Goal: Entertainment & Leisure: Consume media (video, audio)

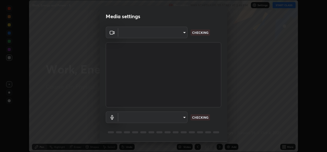
scroll to position [16, 0]
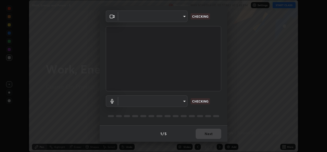
type input "de0b73f0980f6fa9b450921a8a2ec262589a733567298ed7cfed7de340c0f98a"
type input "ee5451cd7f557f866d24f5efd5cc95f4e676077231587f00bc09c28defbb90f9"
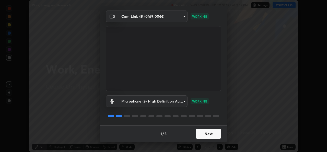
click at [210, 131] on button "Next" at bounding box center [209, 133] width 26 height 10
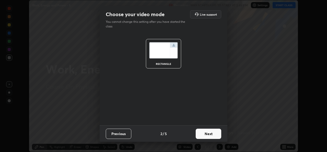
click at [210, 131] on button "Next" at bounding box center [209, 133] width 26 height 10
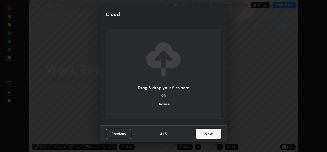
click at [211, 133] on button "Next" at bounding box center [209, 133] width 26 height 10
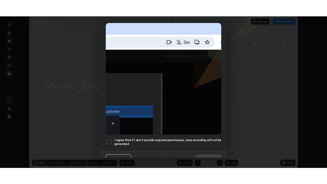
scroll to position [120, 0]
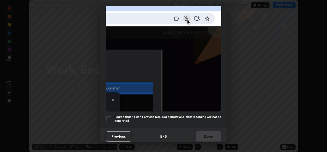
click at [110, 115] on div at bounding box center [109, 118] width 6 height 6
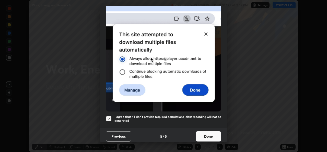
click at [202, 131] on button "Done" at bounding box center [209, 136] width 26 height 10
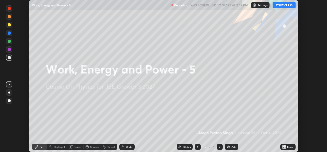
click at [285, 7] on button "START CLASS" at bounding box center [284, 5] width 23 height 6
click at [285, 146] on icon at bounding box center [285, 145] width 1 height 1
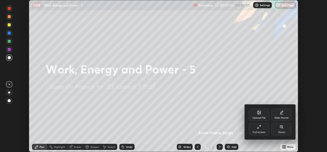
click at [264, 131] on div "Full screen" at bounding box center [259, 132] width 13 height 3
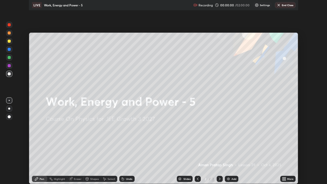
scroll to position [184, 327]
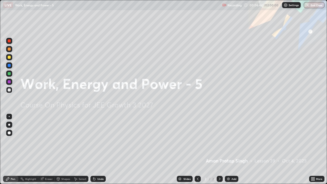
click at [230, 151] on div "Add" at bounding box center [232, 179] width 14 height 6
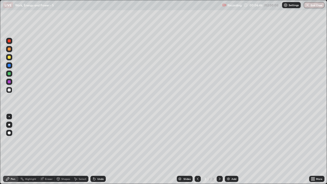
click at [9, 125] on div at bounding box center [9, 125] width 2 height 2
click at [10, 59] on div at bounding box center [9, 57] width 3 height 3
click at [8, 74] on div at bounding box center [9, 73] width 3 height 3
click at [48, 151] on div "Eraser" at bounding box center [49, 179] width 8 height 3
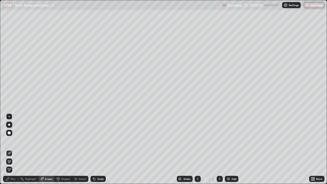
click at [14, 151] on div "Pen" at bounding box center [13, 179] width 5 height 3
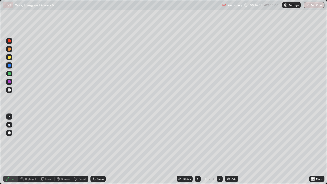
click at [233, 151] on div "Add" at bounding box center [234, 179] width 5 height 3
click at [197, 151] on icon at bounding box center [198, 179] width 4 height 4
click at [220, 151] on div at bounding box center [220, 179] width 6 height 6
click at [233, 151] on div "Add" at bounding box center [234, 179] width 5 height 3
click at [10, 89] on div at bounding box center [9, 89] width 3 height 3
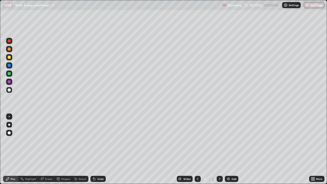
click at [10, 58] on div at bounding box center [9, 57] width 3 height 3
click at [9, 74] on div at bounding box center [9, 73] width 3 height 3
click at [102, 151] on div "Undo" at bounding box center [98, 179] width 15 height 6
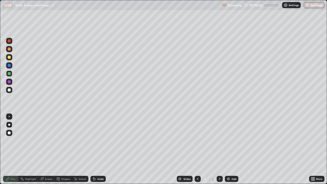
click at [99, 151] on div "Undo" at bounding box center [98, 179] width 15 height 6
click at [233, 151] on div "Add" at bounding box center [234, 179] width 5 height 3
click at [9, 125] on div at bounding box center [9, 125] width 2 height 2
click at [10, 90] on div at bounding box center [9, 89] width 3 height 3
click at [9, 57] on div at bounding box center [9, 57] width 3 height 3
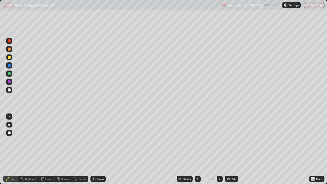
click at [218, 151] on div at bounding box center [220, 179] width 6 height 6
click at [235, 151] on div "Add" at bounding box center [232, 179] width 14 height 6
click at [100, 151] on div "Undo" at bounding box center [98, 179] width 15 height 6
click at [97, 151] on div "Undo" at bounding box center [100, 179] width 6 height 3
click at [197, 151] on icon at bounding box center [198, 179] width 4 height 4
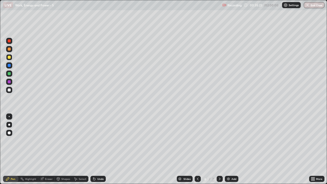
click at [219, 151] on icon at bounding box center [220, 179] width 4 height 4
click at [47, 151] on div "Eraser" at bounding box center [46, 179] width 16 height 6
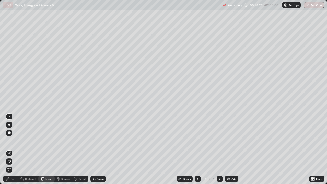
click at [12, 151] on div "Pen" at bounding box center [10, 179] width 15 height 6
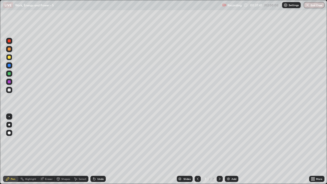
click at [195, 151] on div at bounding box center [198, 179] width 6 height 6
click at [220, 151] on icon at bounding box center [220, 179] width 4 height 4
click at [219, 151] on icon at bounding box center [220, 179] width 2 height 3
click at [219, 151] on icon at bounding box center [220, 179] width 4 height 4
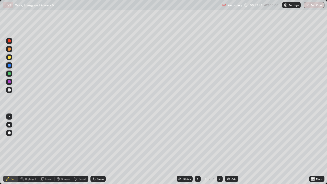
click at [236, 151] on div "Add" at bounding box center [232, 179] width 14 height 6
click at [198, 151] on icon at bounding box center [198, 179] width 4 height 4
click at [219, 151] on icon at bounding box center [220, 179] width 4 height 4
click at [219, 151] on div at bounding box center [220, 179] width 6 height 6
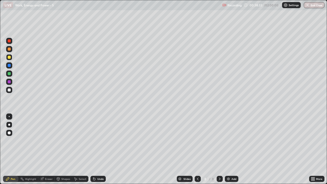
click at [219, 151] on icon at bounding box center [220, 179] width 2 height 3
click at [197, 151] on icon at bounding box center [198, 179] width 4 height 4
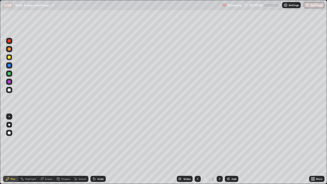
click at [219, 151] on icon at bounding box center [220, 179] width 4 height 4
click at [220, 151] on icon at bounding box center [220, 179] width 4 height 4
click at [220, 151] on div at bounding box center [220, 179] width 6 height 6
click at [219, 151] on icon at bounding box center [220, 179] width 4 height 4
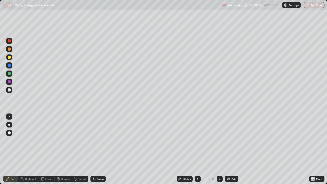
click at [234, 151] on div "Add" at bounding box center [232, 179] width 14 height 6
click at [197, 151] on icon at bounding box center [198, 179] width 4 height 4
click at [219, 151] on icon at bounding box center [220, 179] width 4 height 4
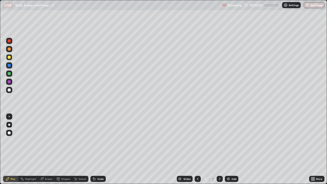
click at [220, 151] on icon at bounding box center [220, 179] width 4 height 4
click at [219, 151] on div at bounding box center [220, 179] width 6 height 10
click at [220, 151] on div at bounding box center [220, 179] width 6 height 6
click at [230, 151] on div "Add" at bounding box center [232, 179] width 14 height 6
click at [199, 151] on div at bounding box center [198, 179] width 6 height 6
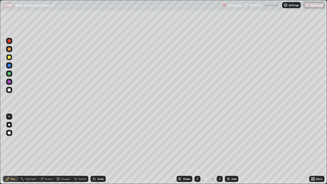
click at [198, 151] on icon at bounding box center [198, 179] width 4 height 4
click at [197, 151] on icon at bounding box center [198, 179] width 4 height 4
click at [220, 151] on div at bounding box center [220, 179] width 6 height 6
click at [220, 151] on icon at bounding box center [220, 179] width 4 height 4
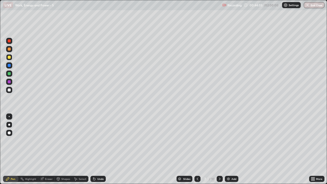
click at [220, 151] on icon at bounding box center [220, 179] width 4 height 4
click at [219, 151] on div at bounding box center [220, 179] width 6 height 6
click at [220, 151] on div at bounding box center [220, 179] width 6 height 6
click at [47, 151] on div "Eraser" at bounding box center [46, 179] width 16 height 6
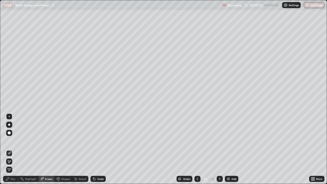
click at [12, 151] on div "Pen" at bounding box center [13, 179] width 5 height 3
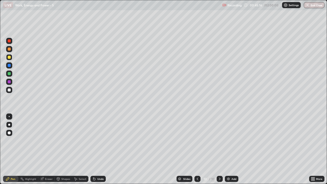
click at [9, 89] on div at bounding box center [9, 89] width 3 height 3
click at [99, 151] on div "Undo" at bounding box center [100, 179] width 6 height 3
click at [100, 151] on div "Undo" at bounding box center [100, 179] width 6 height 3
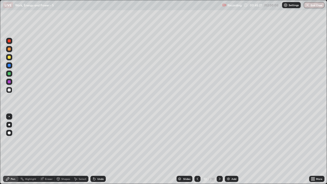
click at [101, 151] on div "Undo" at bounding box center [100, 179] width 6 height 3
click at [102, 151] on div "Undo" at bounding box center [100, 179] width 6 height 3
click at [101, 151] on div "Undo" at bounding box center [100, 179] width 6 height 3
click at [102, 151] on div "Undo" at bounding box center [100, 179] width 6 height 3
click at [48, 151] on div "Eraser" at bounding box center [49, 179] width 8 height 3
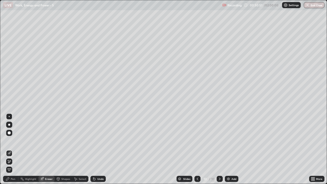
click at [14, 151] on div "Pen" at bounding box center [13, 179] width 5 height 3
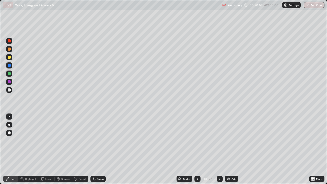
click at [9, 56] on div at bounding box center [9, 57] width 3 height 3
click at [8, 73] on div at bounding box center [9, 73] width 3 height 3
click at [9, 90] on div at bounding box center [9, 89] width 3 height 3
click at [217, 151] on div at bounding box center [220, 179] width 6 height 10
click at [99, 151] on div "Undo" at bounding box center [98, 179] width 15 height 6
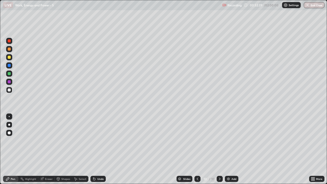
click at [97, 151] on div "Undo" at bounding box center [98, 179] width 15 height 6
click at [96, 151] on icon at bounding box center [94, 179] width 4 height 4
click at [100, 151] on div "Undo" at bounding box center [98, 179] width 15 height 6
click at [217, 151] on div at bounding box center [220, 179] width 6 height 10
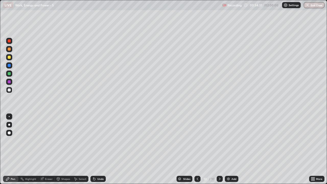
click at [11, 74] on div at bounding box center [9, 74] width 6 height 6
click at [99, 151] on div "Undo" at bounding box center [100, 179] width 6 height 3
click at [98, 151] on div "Undo" at bounding box center [100, 179] width 6 height 3
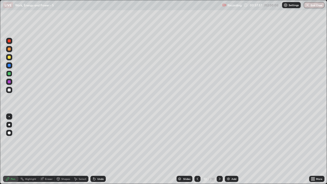
click at [10, 81] on div at bounding box center [9, 81] width 3 height 3
click at [230, 151] on img at bounding box center [229, 179] width 4 height 4
click at [10, 89] on div at bounding box center [9, 89] width 3 height 3
click at [100, 151] on div "Undo" at bounding box center [100, 179] width 6 height 3
click at [98, 151] on div "Undo" at bounding box center [98, 179] width 15 height 6
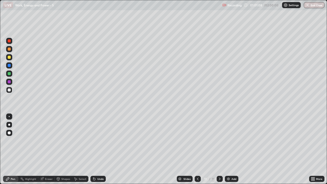
click at [197, 151] on icon at bounding box center [198, 179] width 4 height 4
click at [219, 151] on icon at bounding box center [220, 179] width 4 height 4
click at [9, 58] on div at bounding box center [9, 57] width 3 height 3
click at [198, 151] on icon at bounding box center [198, 179] width 4 height 4
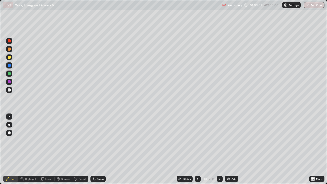
click at [220, 151] on icon at bounding box center [220, 179] width 4 height 4
click at [219, 151] on icon at bounding box center [220, 179] width 2 height 3
click at [197, 151] on icon at bounding box center [198, 179] width 4 height 4
click at [220, 151] on icon at bounding box center [220, 179] width 4 height 4
click at [232, 151] on div "Add" at bounding box center [234, 179] width 5 height 3
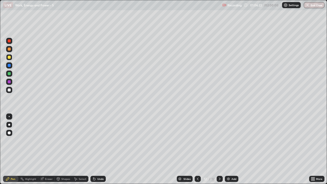
click at [99, 151] on div "Undo" at bounding box center [100, 179] width 6 height 3
click at [9, 89] on div at bounding box center [9, 89] width 3 height 3
click at [8, 58] on div at bounding box center [9, 57] width 3 height 3
click at [98, 151] on div "Undo" at bounding box center [100, 179] width 6 height 3
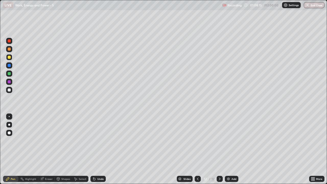
click at [97, 151] on div "Undo" at bounding box center [98, 179] width 15 height 6
click at [97, 151] on div "Undo" at bounding box center [100, 179] width 6 height 3
click at [219, 151] on div at bounding box center [220, 179] width 6 height 6
click at [217, 151] on div at bounding box center [220, 179] width 6 height 6
click at [230, 151] on div "Add" at bounding box center [232, 179] width 14 height 6
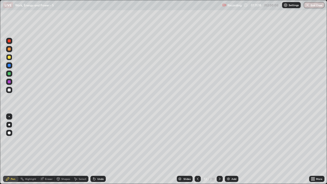
click at [10, 89] on div at bounding box center [9, 90] width 6 height 6
click at [9, 72] on div at bounding box center [9, 73] width 3 height 3
click at [9, 90] on div at bounding box center [9, 89] width 3 height 3
click at [100, 151] on div "Undo" at bounding box center [100, 179] width 6 height 3
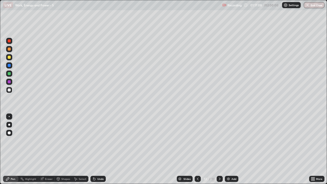
click at [232, 151] on div "Add" at bounding box center [234, 179] width 5 height 3
click at [10, 56] on div at bounding box center [9, 57] width 6 height 6
click at [11, 90] on div at bounding box center [9, 90] width 6 height 6
click at [9, 74] on div at bounding box center [9, 73] width 3 height 3
click at [9, 90] on div at bounding box center [9, 89] width 3 height 3
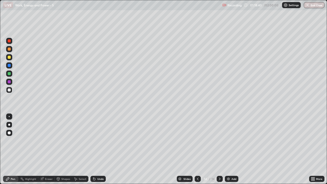
click at [198, 151] on icon at bounding box center [198, 179] width 4 height 4
click at [220, 151] on icon at bounding box center [220, 179] width 4 height 4
click at [229, 151] on img at bounding box center [229, 179] width 4 height 4
click at [44, 151] on div "Eraser" at bounding box center [46, 179] width 16 height 6
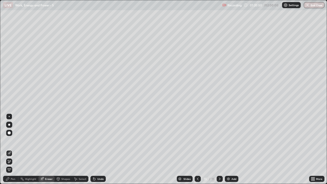
click at [11, 151] on div "Pen" at bounding box center [13, 179] width 5 height 3
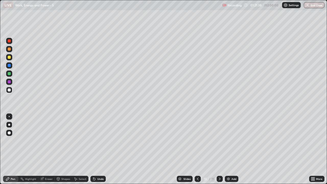
click at [219, 151] on icon at bounding box center [220, 179] width 4 height 4
click at [230, 151] on img at bounding box center [229, 179] width 4 height 4
click at [99, 151] on div "Undo" at bounding box center [100, 179] width 6 height 3
click at [9, 72] on div at bounding box center [9, 73] width 3 height 3
click at [9, 90] on div at bounding box center [9, 89] width 3 height 3
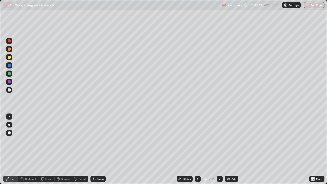
click at [45, 151] on div "Eraser" at bounding box center [46, 179] width 16 height 6
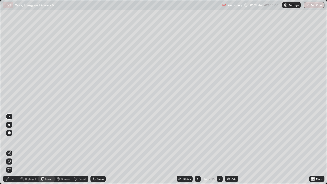
click at [12, 151] on div "Pen" at bounding box center [13, 179] width 5 height 3
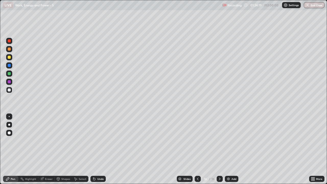
click at [100, 151] on div "Undo" at bounding box center [100, 179] width 6 height 3
click at [99, 151] on div "Undo" at bounding box center [100, 179] width 6 height 3
click at [42, 151] on icon at bounding box center [41, 178] width 3 height 3
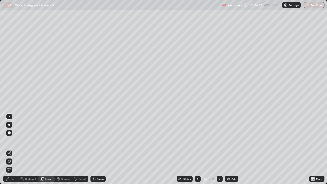
click at [15, 151] on div "Pen" at bounding box center [10, 179] width 15 height 6
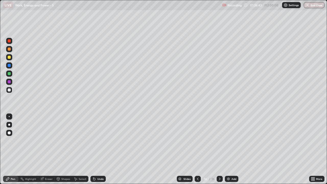
click at [11, 74] on div at bounding box center [9, 74] width 6 height 6
click at [48, 151] on div "Eraser" at bounding box center [46, 179] width 16 height 6
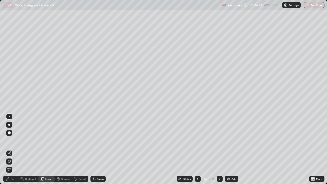
click at [10, 151] on div "Pen" at bounding box center [10, 179] width 15 height 6
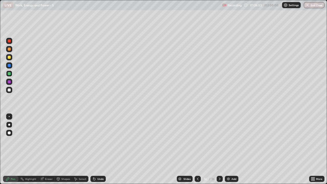
click at [10, 89] on div at bounding box center [9, 89] width 3 height 3
click at [12, 56] on div at bounding box center [9, 57] width 6 height 6
click at [233, 151] on div "Add" at bounding box center [234, 179] width 5 height 3
click at [10, 89] on div at bounding box center [9, 89] width 3 height 3
click at [101, 151] on div "Undo" at bounding box center [100, 179] width 6 height 3
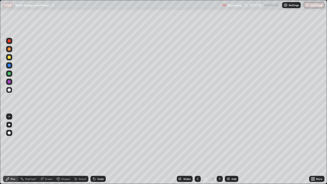
click at [231, 151] on div "Add" at bounding box center [232, 179] width 14 height 6
click at [45, 151] on div "Eraser" at bounding box center [46, 179] width 16 height 6
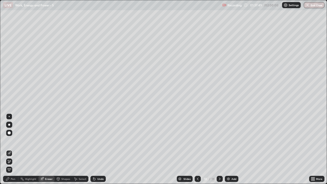
click at [14, 151] on div "Pen" at bounding box center [13, 179] width 5 height 3
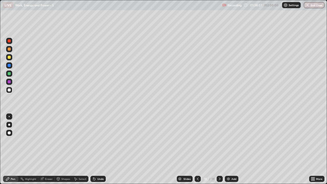
click at [99, 151] on div "Undo" at bounding box center [98, 179] width 15 height 6
click at [99, 151] on div "Undo" at bounding box center [100, 179] width 6 height 3
click at [233, 151] on div "Add" at bounding box center [234, 179] width 5 height 3
click at [98, 151] on div "Undo" at bounding box center [100, 179] width 6 height 3
click at [9, 57] on div at bounding box center [9, 57] width 3 height 3
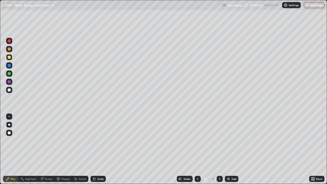
click at [8, 73] on div at bounding box center [9, 73] width 3 height 3
click at [9, 65] on div at bounding box center [9, 65] width 3 height 3
click at [98, 151] on div "Undo" at bounding box center [100, 179] width 6 height 3
click at [97, 151] on div "Undo" at bounding box center [100, 179] width 6 height 3
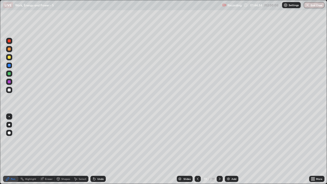
click at [97, 151] on div "Undo" at bounding box center [100, 179] width 6 height 3
click at [100, 151] on div "Undo" at bounding box center [100, 179] width 6 height 3
click at [99, 151] on div "Undo" at bounding box center [100, 179] width 6 height 3
click at [10, 73] on div at bounding box center [9, 73] width 3 height 3
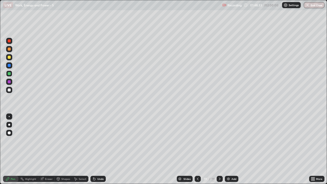
click at [220, 151] on div at bounding box center [220, 179] width 6 height 6
click at [232, 151] on div "Add" at bounding box center [232, 179] width 14 height 6
click at [198, 151] on icon at bounding box center [198, 179] width 2 height 3
click at [220, 151] on div at bounding box center [220, 179] width 6 height 10
click at [197, 151] on icon at bounding box center [198, 179] width 4 height 4
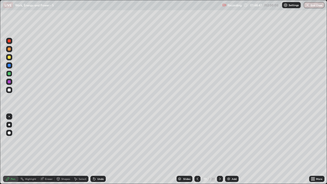
click at [220, 151] on icon at bounding box center [220, 179] width 4 height 4
click at [100, 151] on div "Undo" at bounding box center [100, 179] width 6 height 3
click at [220, 151] on icon at bounding box center [220, 179] width 4 height 4
click at [232, 151] on div "Add" at bounding box center [234, 179] width 5 height 3
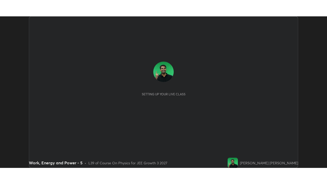
scroll to position [152, 327]
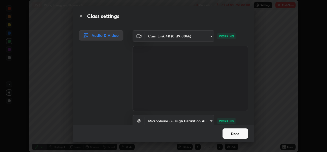
click at [229, 134] on button "Done" at bounding box center [236, 133] width 26 height 10
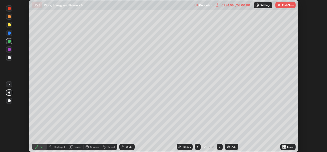
click at [283, 146] on icon at bounding box center [283, 145] width 1 height 1
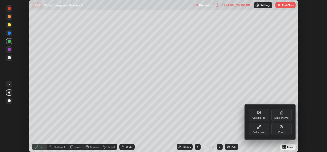
click at [262, 130] on div "Full screen" at bounding box center [259, 129] width 20 height 12
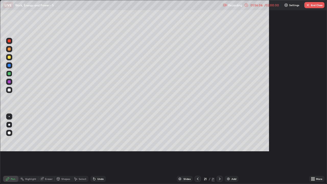
scroll to position [184, 327]
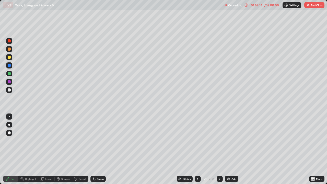
click at [10, 88] on div at bounding box center [9, 90] width 6 height 6
click at [96, 151] on div "Undo" at bounding box center [98, 179] width 15 height 6
click at [100, 151] on div "Undo" at bounding box center [98, 179] width 15 height 6
click at [48, 151] on div "Eraser" at bounding box center [49, 179] width 8 height 3
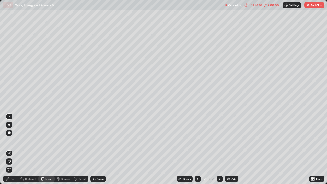
click at [11, 151] on div "Pen" at bounding box center [13, 179] width 5 height 3
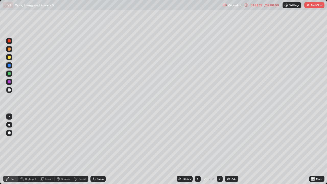
click at [98, 151] on div "Undo" at bounding box center [100, 179] width 6 height 3
click at [99, 151] on div "Undo" at bounding box center [100, 179] width 6 height 3
click at [314, 4] on button "End Class" at bounding box center [314, 5] width 20 height 6
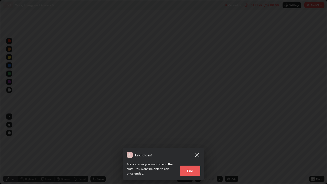
click at [193, 151] on button "End" at bounding box center [190, 171] width 20 height 10
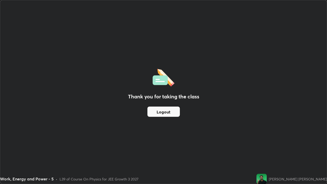
click at [170, 114] on button "Logout" at bounding box center [164, 112] width 32 height 10
